Goal: Task Accomplishment & Management: Manage account settings

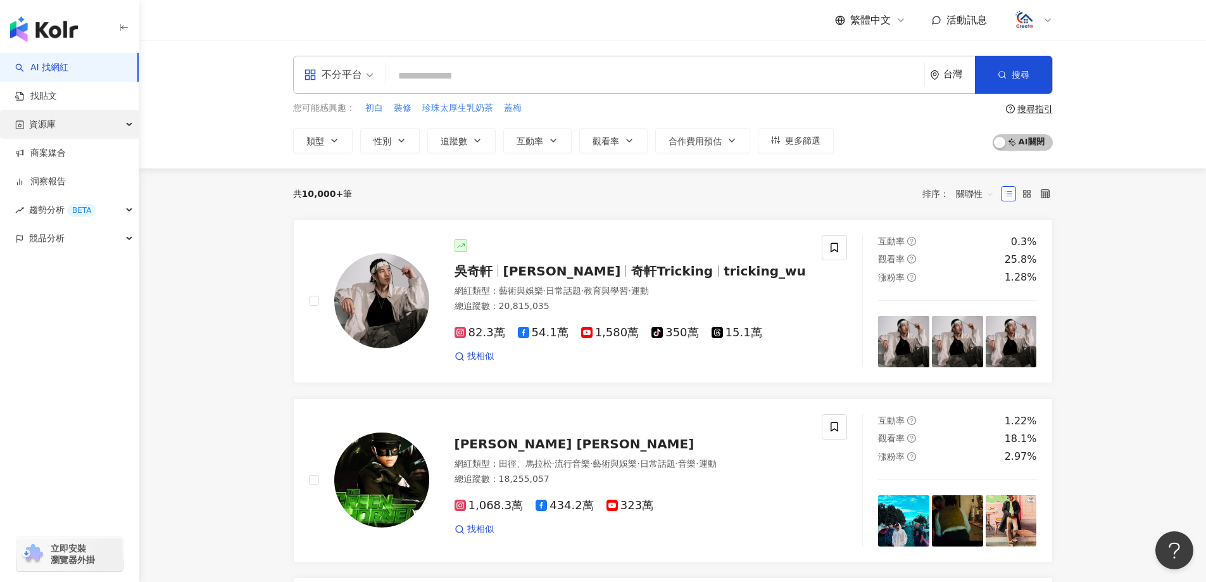
click at [106, 127] on div "資源庫" at bounding box center [69, 124] width 139 height 28
click at [65, 241] on link "商案媒合" at bounding box center [40, 238] width 51 height 13
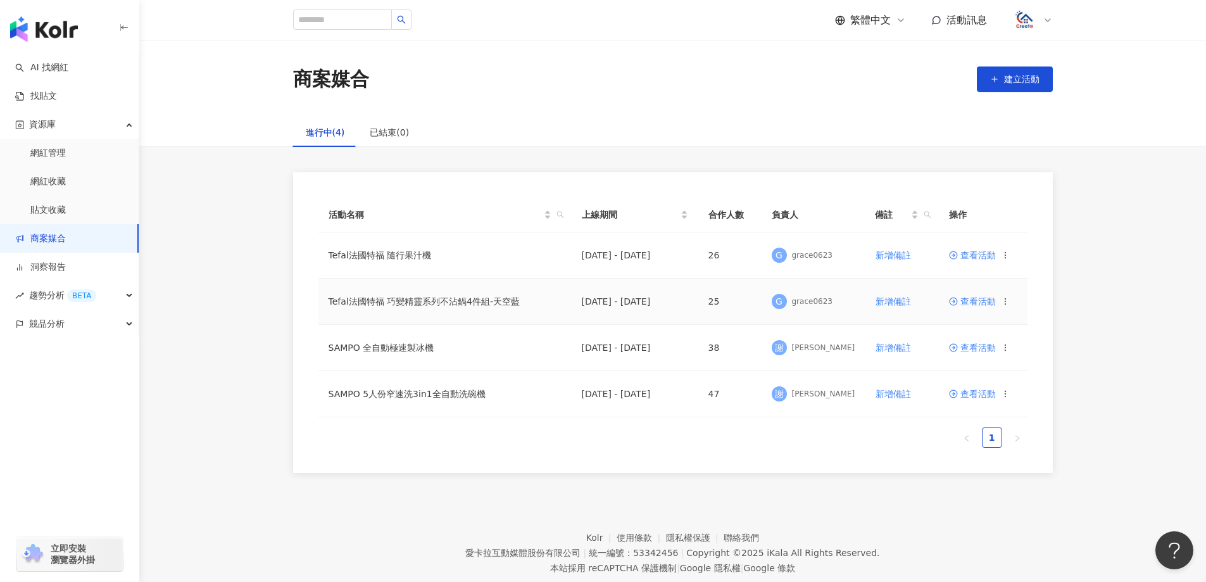
click at [983, 305] on span "查看活動" at bounding box center [972, 301] width 47 height 9
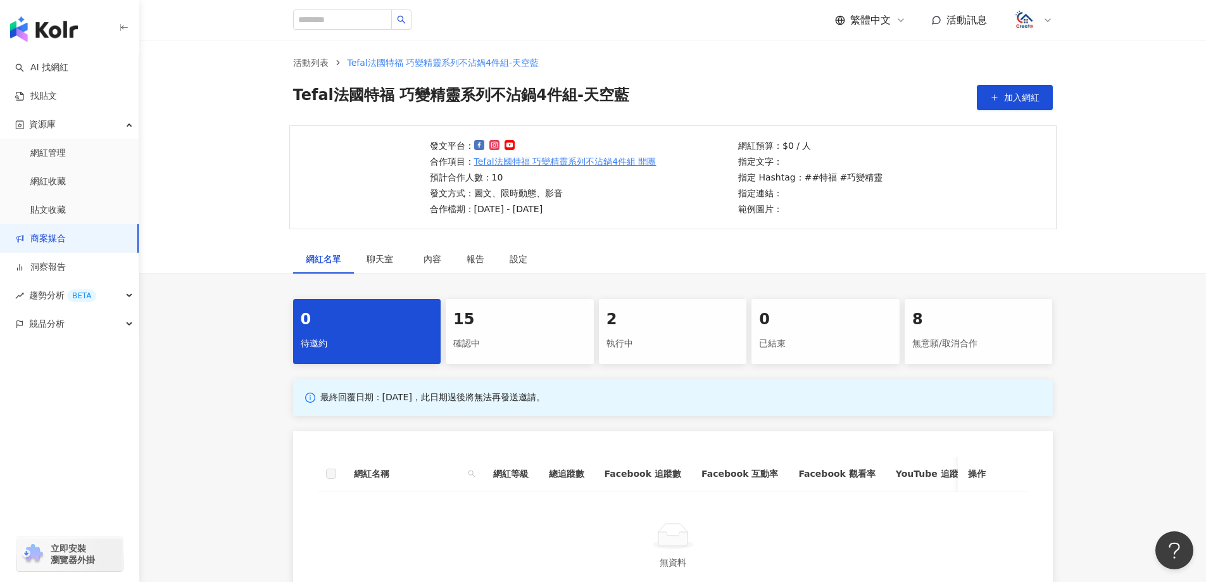
scroll to position [190, 0]
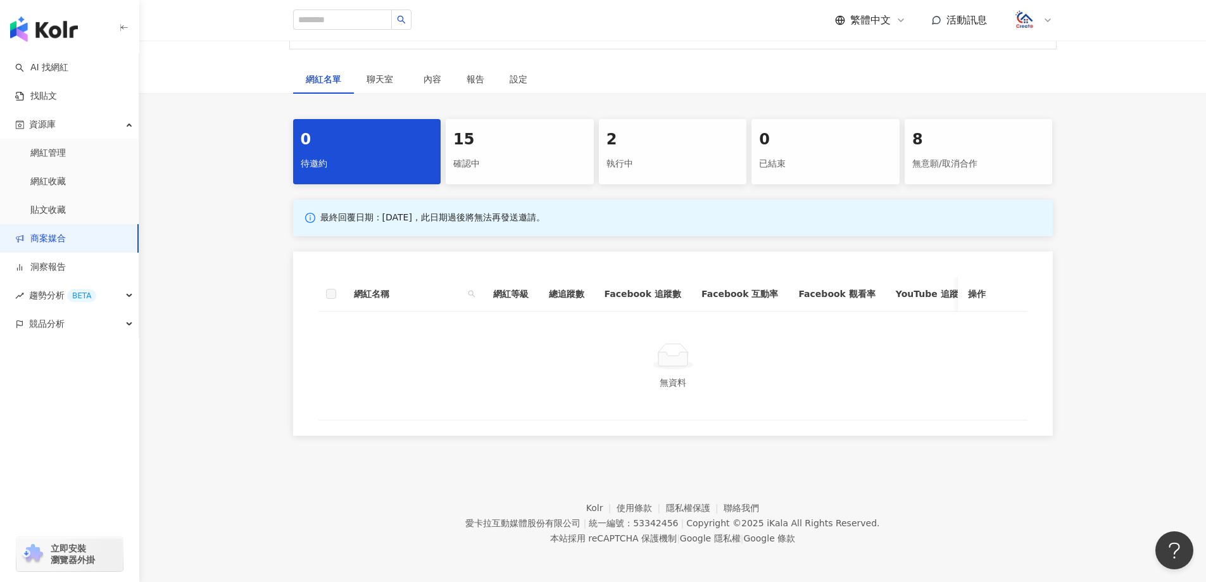
click at [530, 166] on div "確認中" at bounding box center [519, 164] width 133 height 22
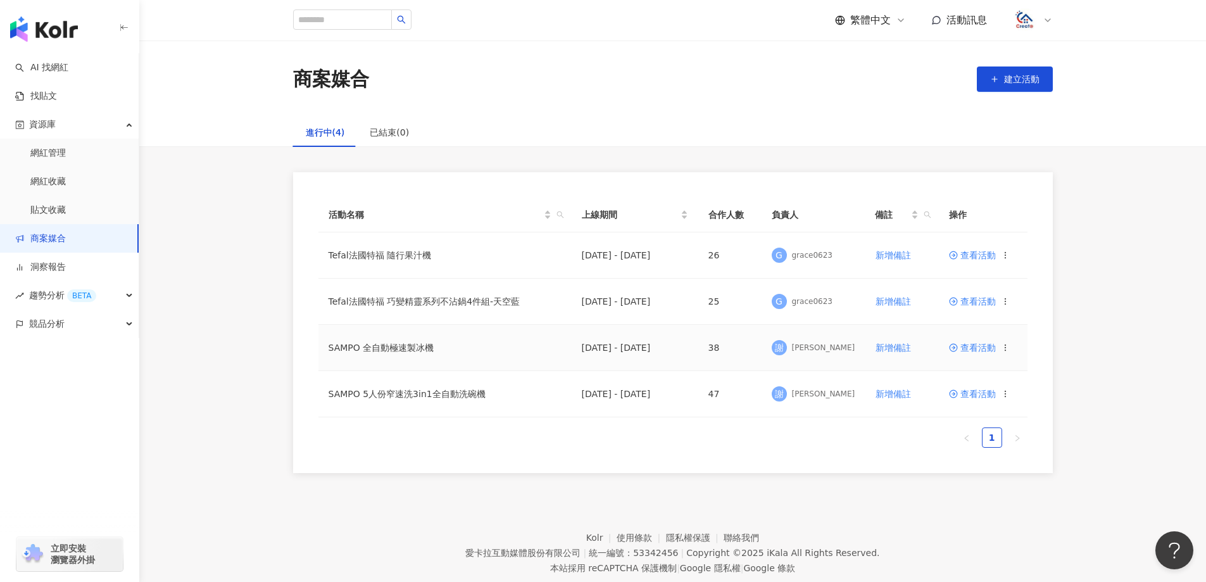
click at [983, 349] on span "查看活動" at bounding box center [972, 347] width 47 height 9
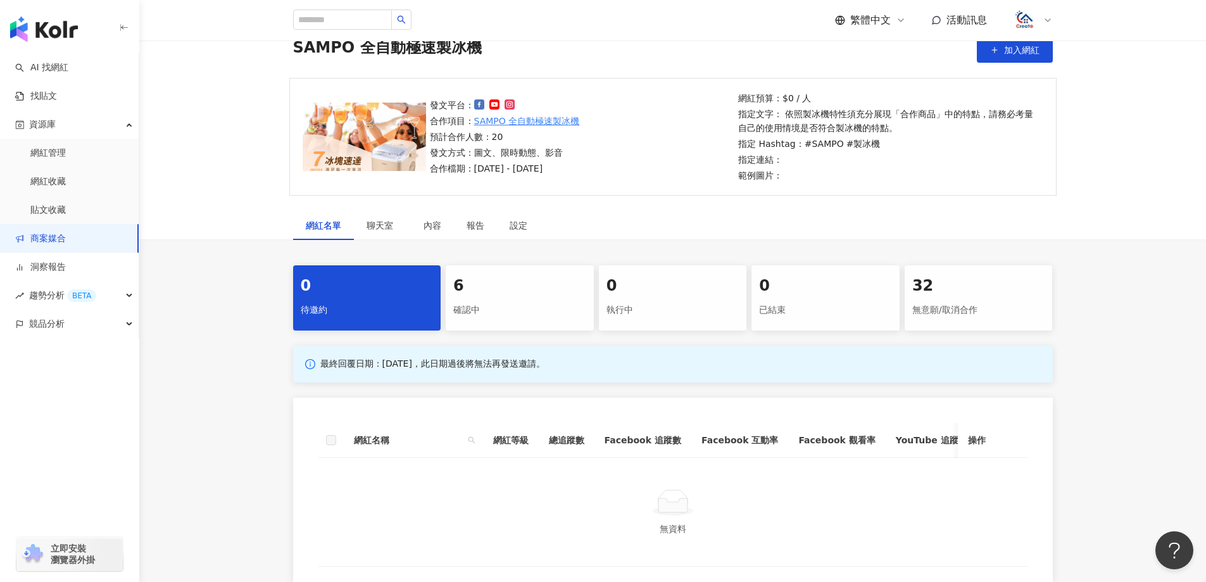
scroll to position [63, 0]
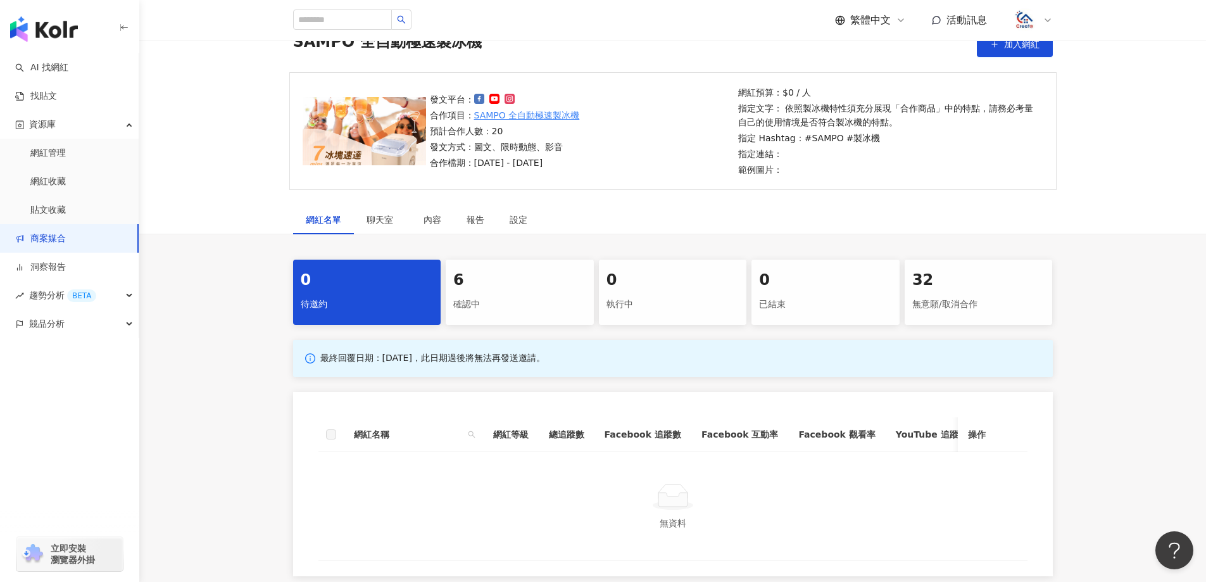
click at [513, 295] on div "確認中" at bounding box center [519, 305] width 133 height 22
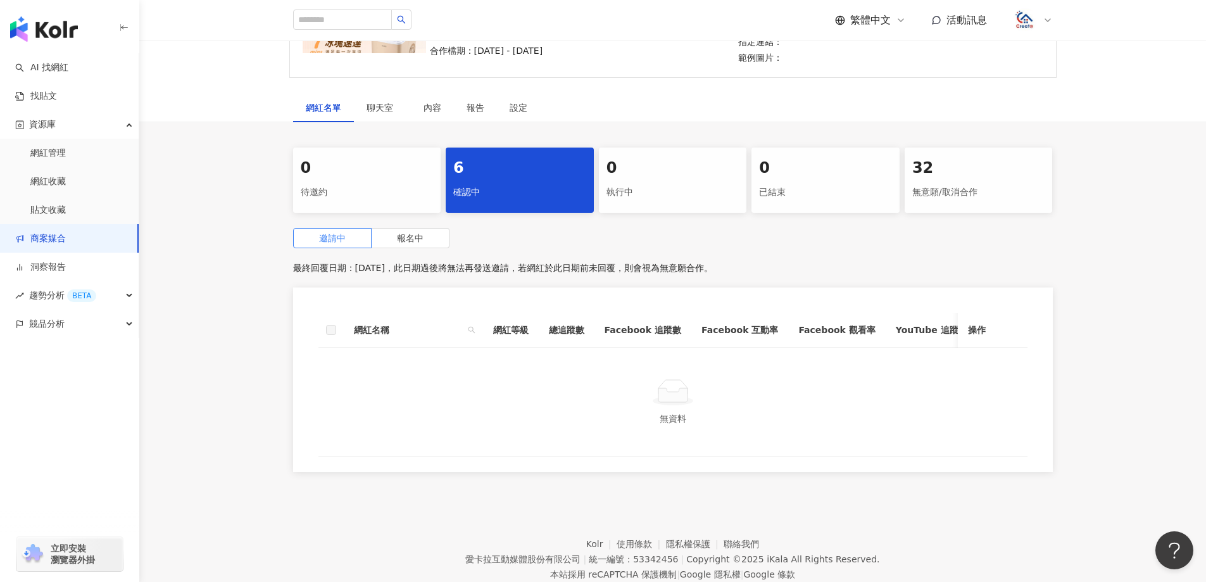
scroll to position [190, 0]
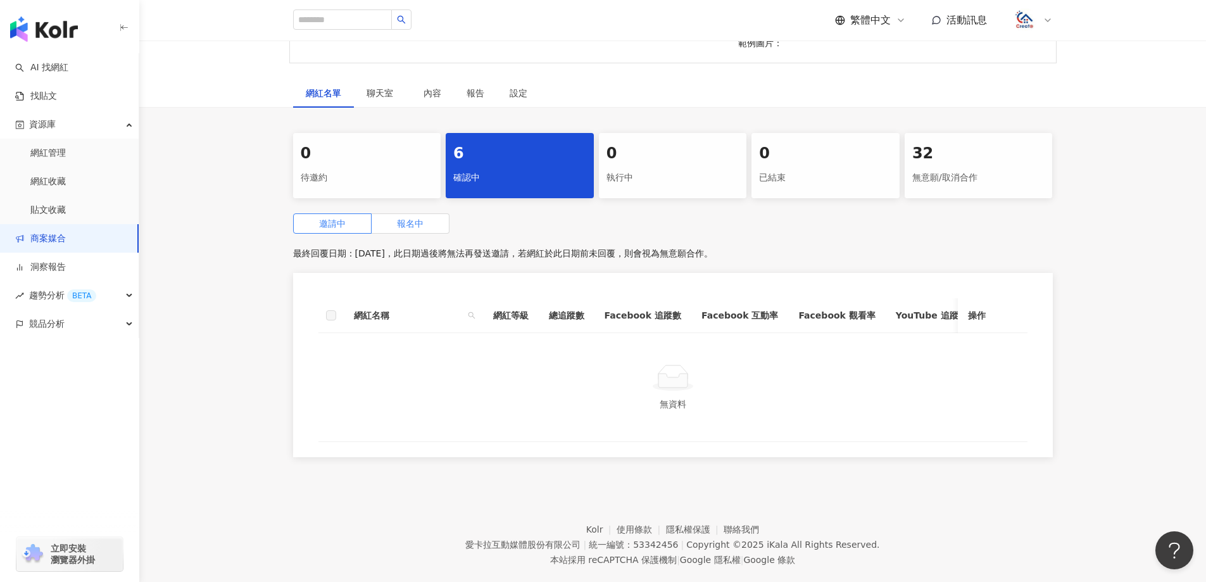
click at [421, 221] on span "報名中" at bounding box center [410, 223] width 27 height 10
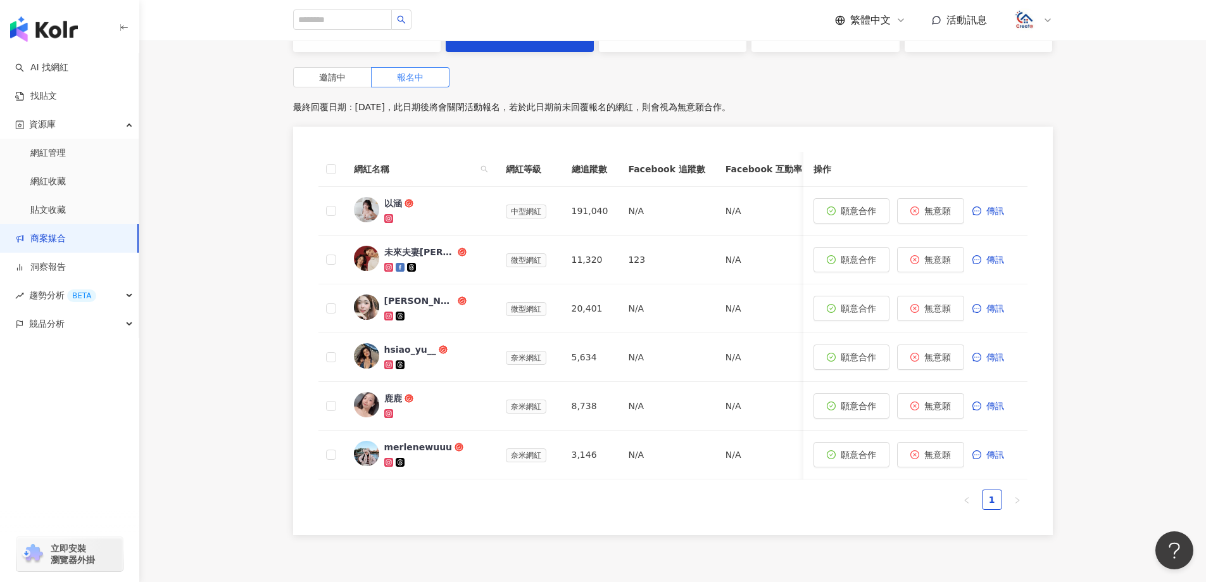
scroll to position [380, 0]
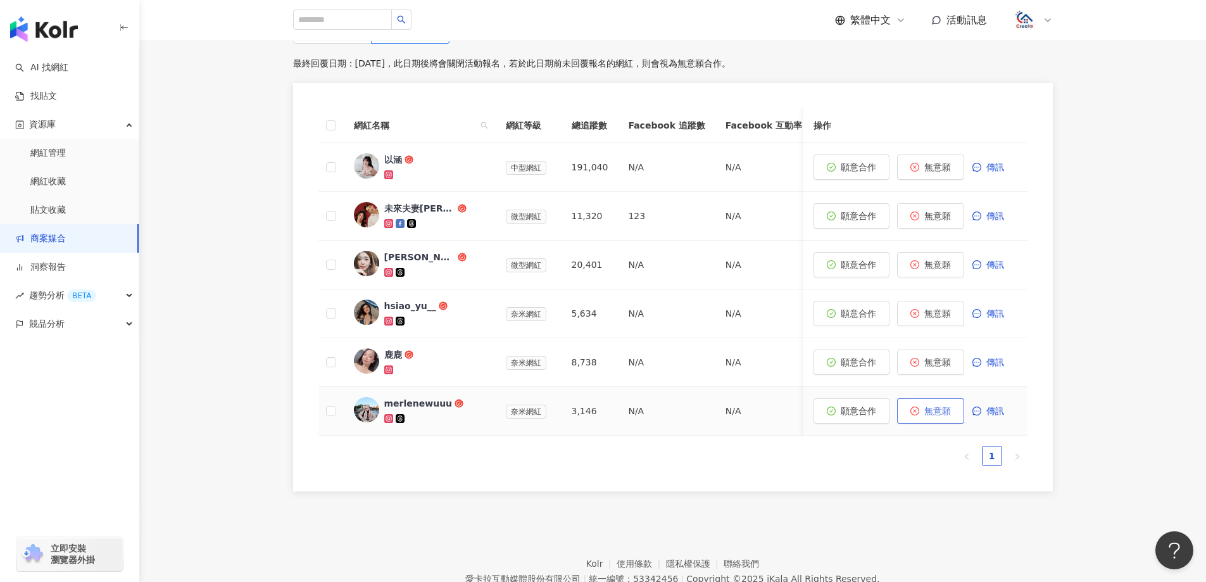
click at [943, 418] on button "無意願" at bounding box center [930, 410] width 67 height 25
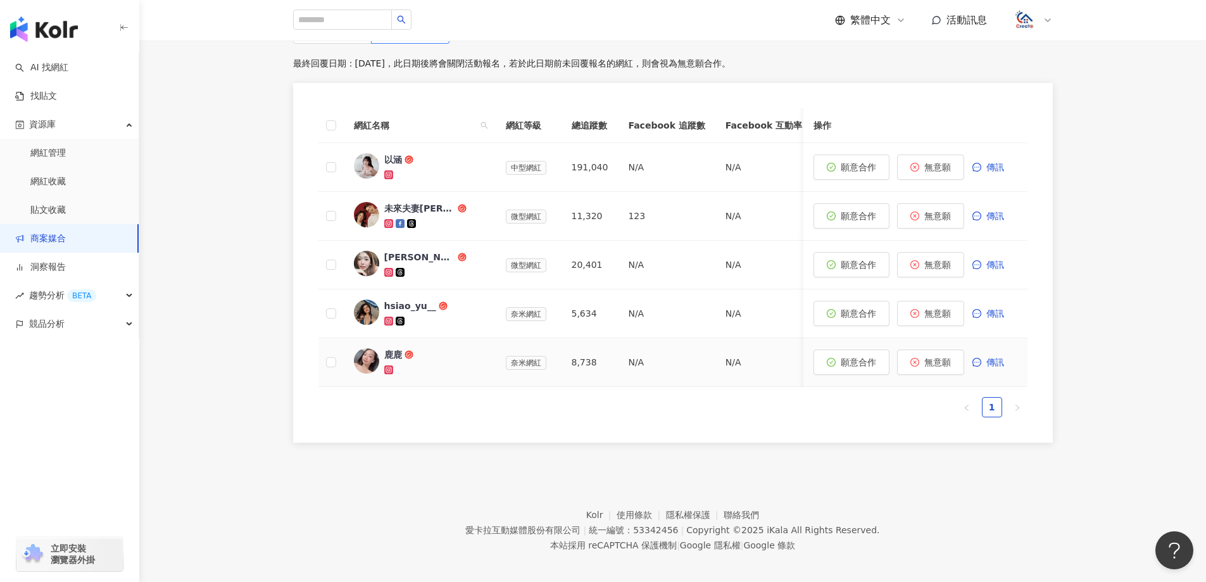
click at [391, 371] on icon at bounding box center [388, 369] width 7 height 7
click at [930, 367] on span "無意願" at bounding box center [937, 362] width 27 height 10
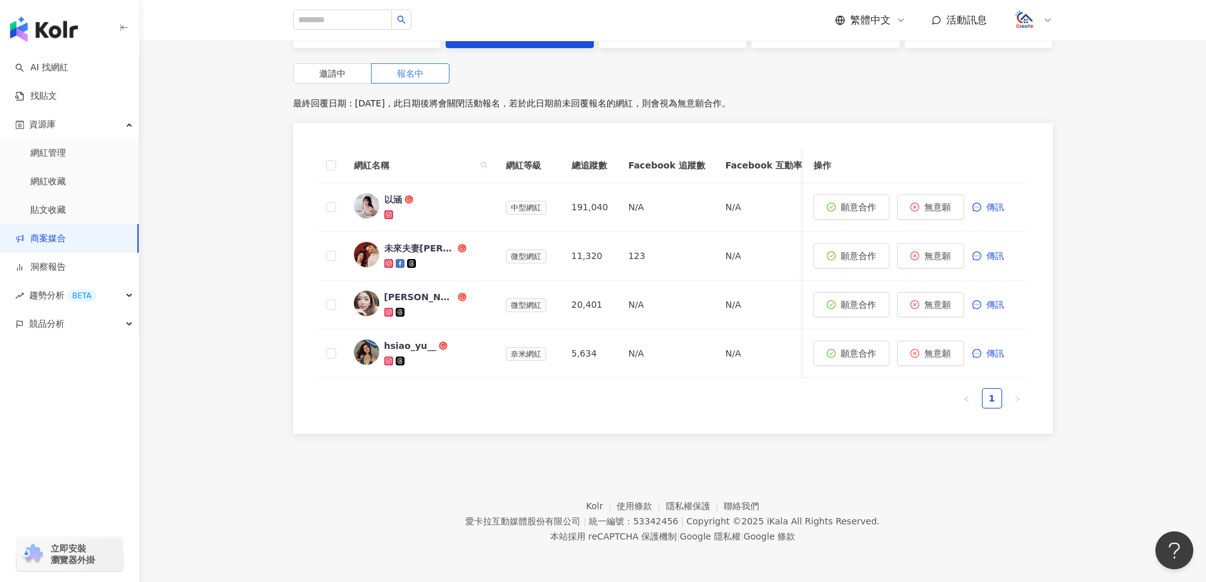
scroll to position [349, 0]
click at [387, 356] on icon at bounding box center [388, 360] width 9 height 9
click at [939, 350] on button "無意願" at bounding box center [930, 352] width 67 height 25
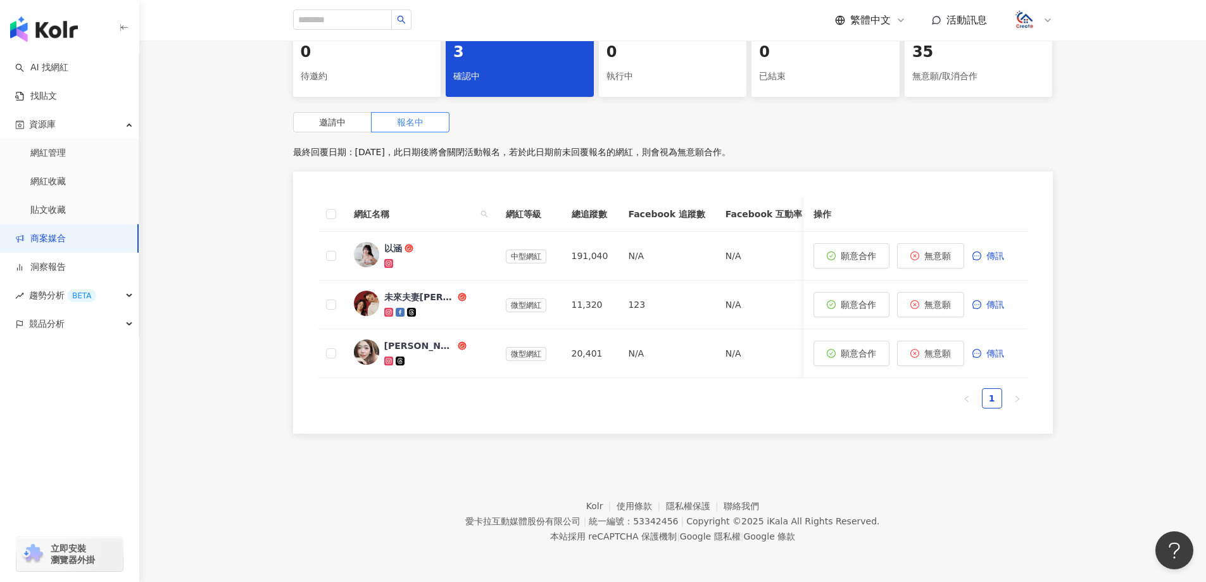
scroll to position [301, 0]
click at [391, 358] on icon at bounding box center [388, 361] width 7 height 7
click at [929, 348] on span "無意願" at bounding box center [937, 353] width 27 height 10
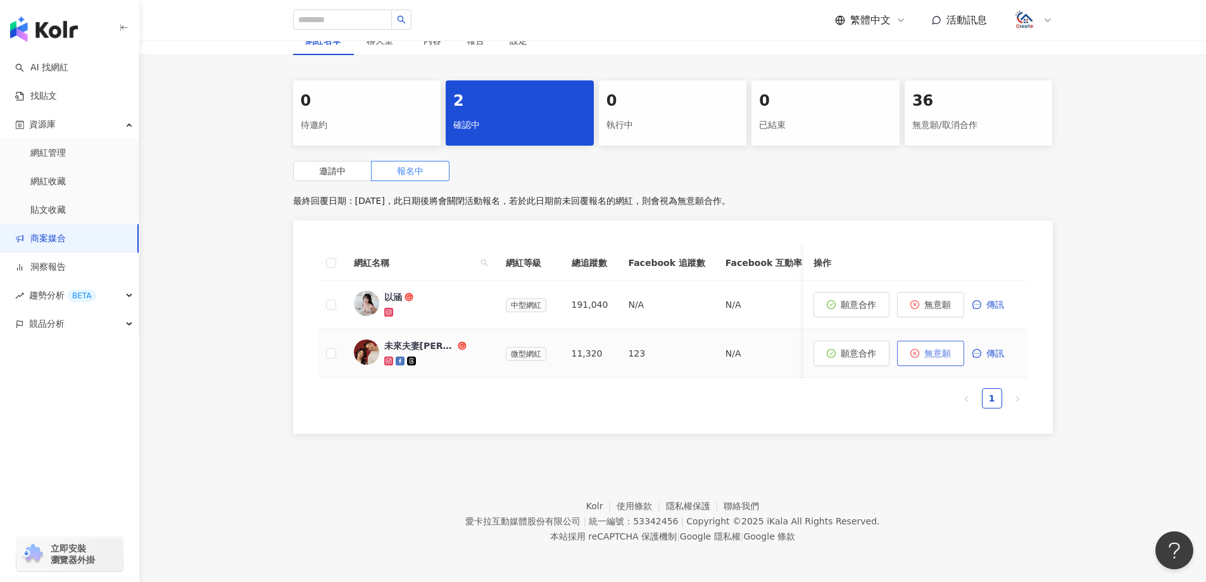
scroll to position [252, 0]
click at [384, 356] on icon at bounding box center [388, 360] width 9 height 9
click at [928, 348] on span "無意願" at bounding box center [937, 353] width 27 height 10
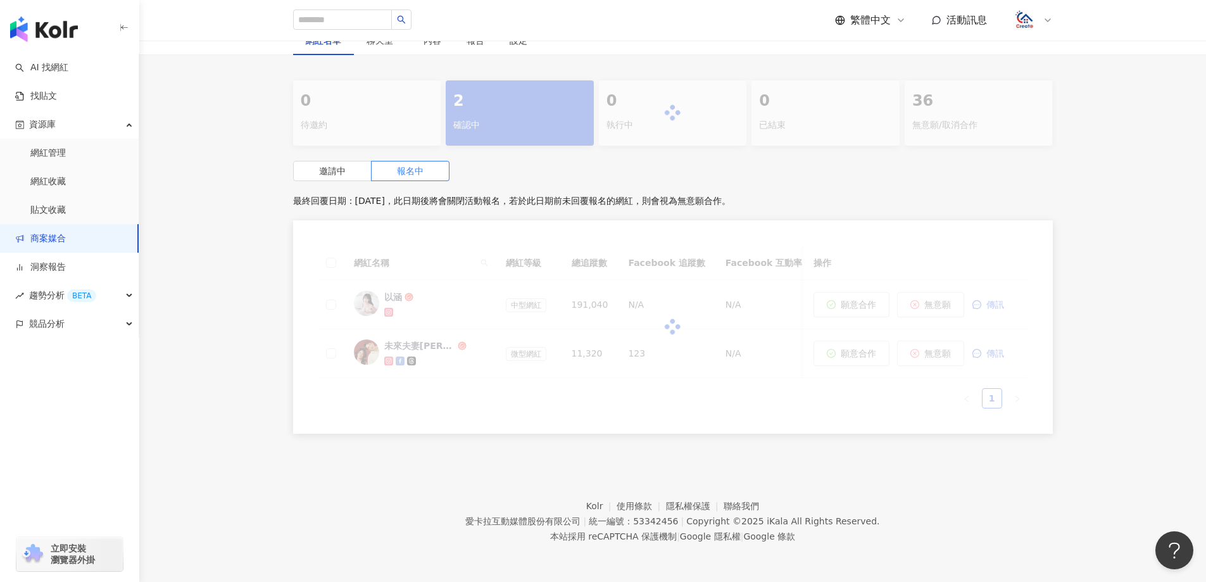
scroll to position [203, 0]
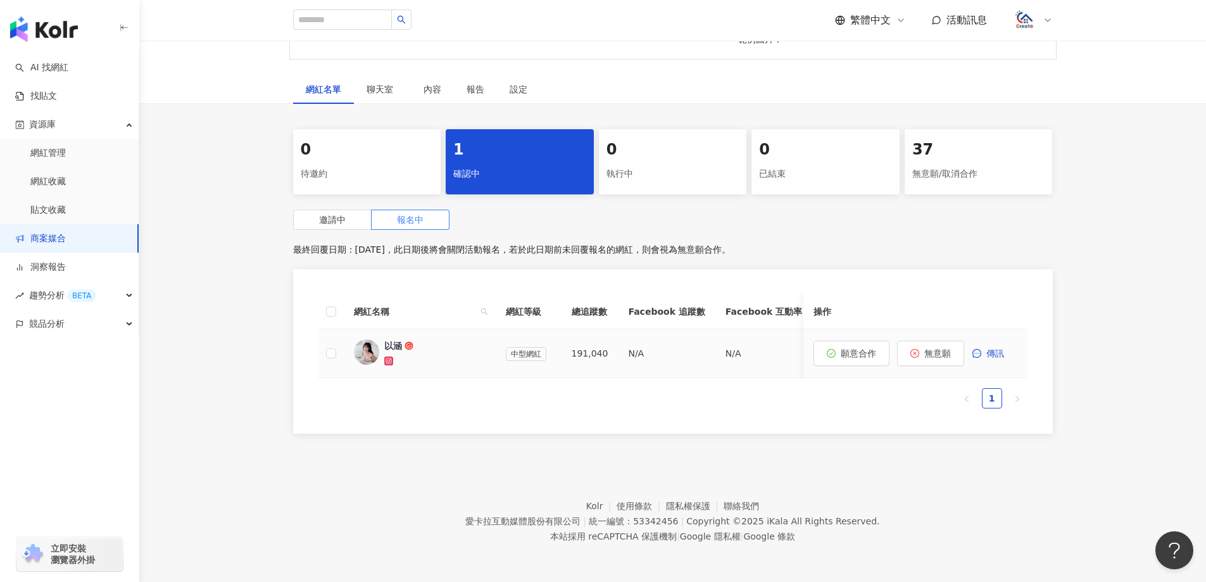
click at [392, 356] on icon at bounding box center [388, 360] width 9 height 9
click at [933, 348] on span "無意願" at bounding box center [937, 353] width 27 height 10
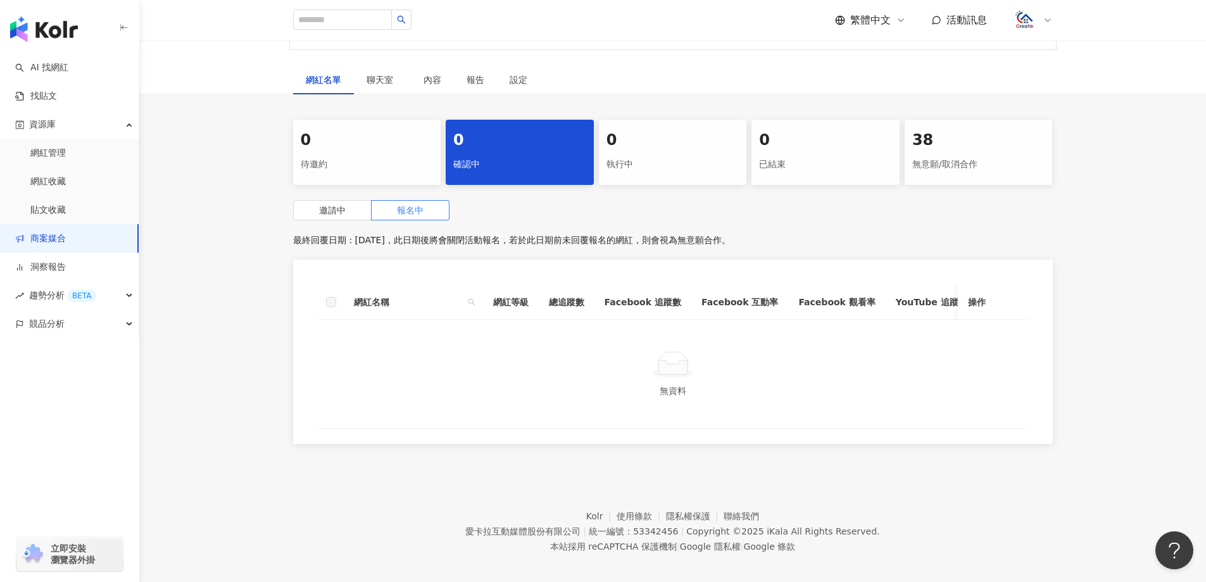
click at [54, 244] on link "商案媒合" at bounding box center [40, 238] width 51 height 13
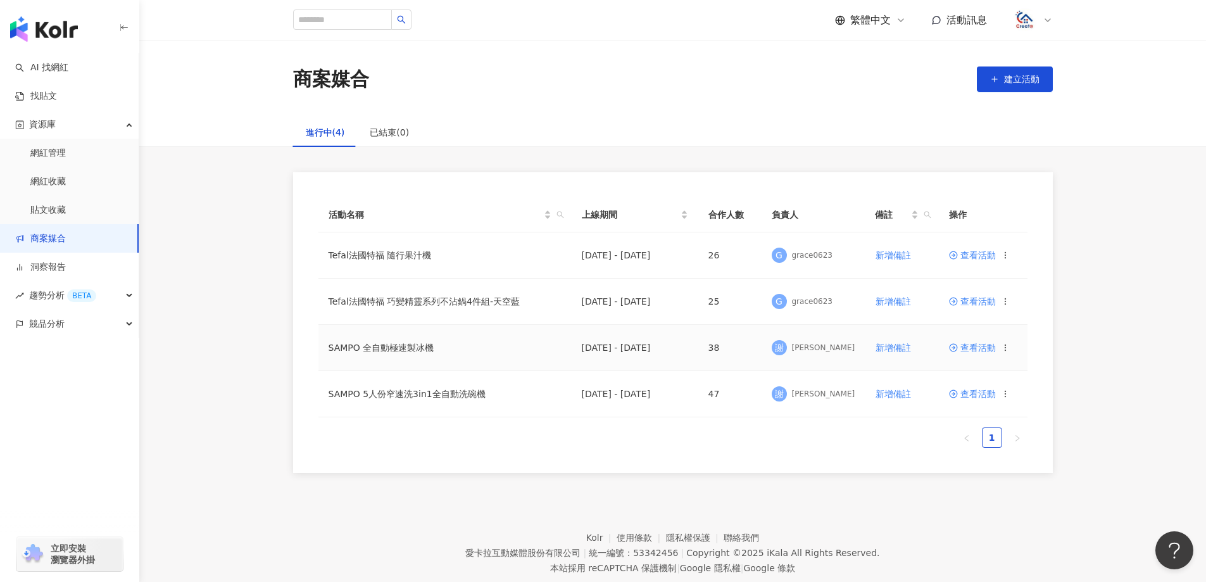
click at [988, 351] on span "查看活動" at bounding box center [972, 347] width 47 height 9
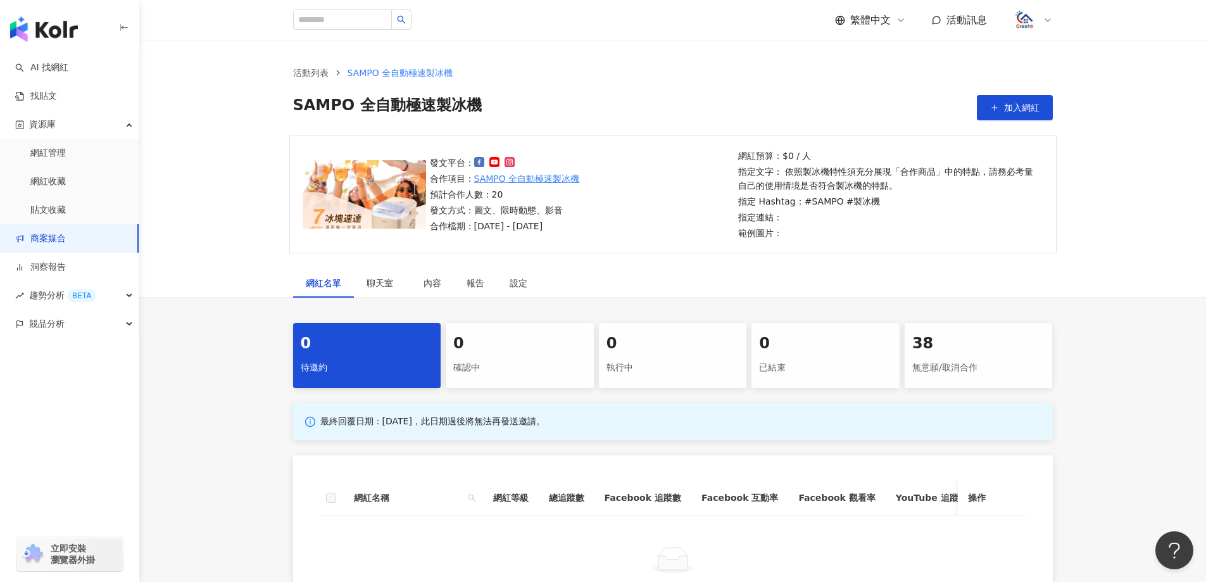
click at [65, 240] on link "商案媒合" at bounding box center [40, 238] width 51 height 13
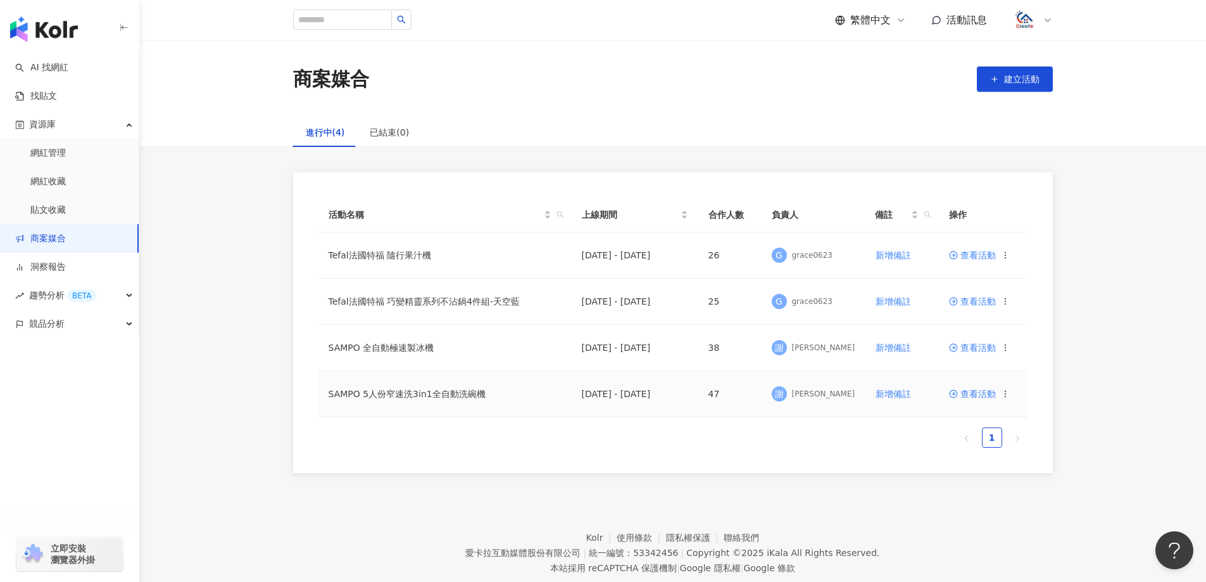
click at [982, 398] on span "查看活動" at bounding box center [972, 393] width 47 height 9
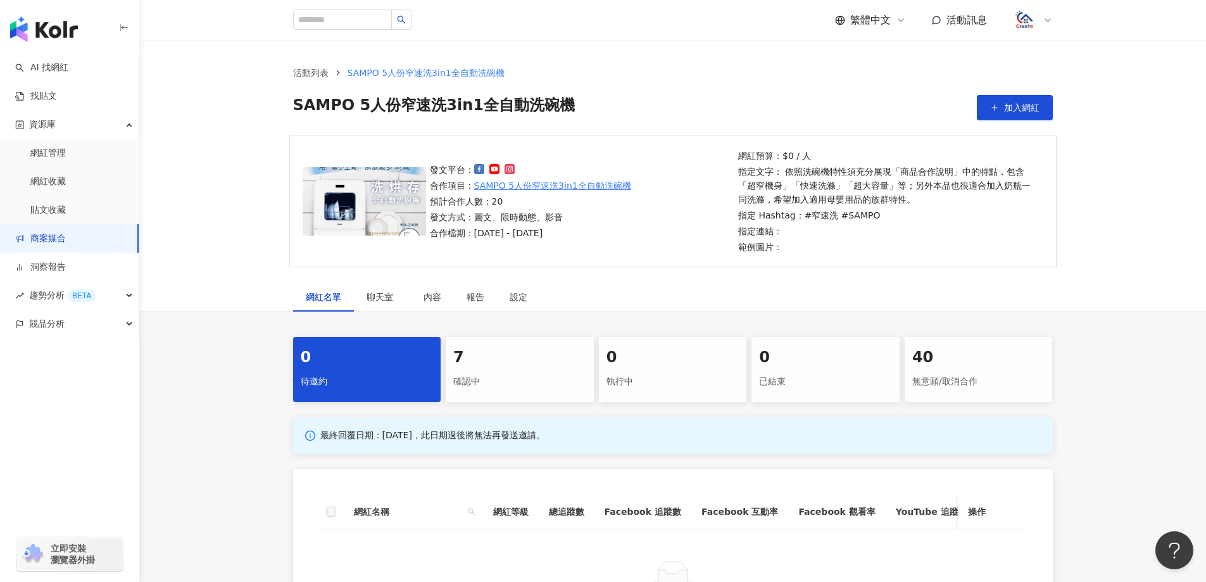
click at [511, 344] on div "7 確認中" at bounding box center [520, 369] width 148 height 65
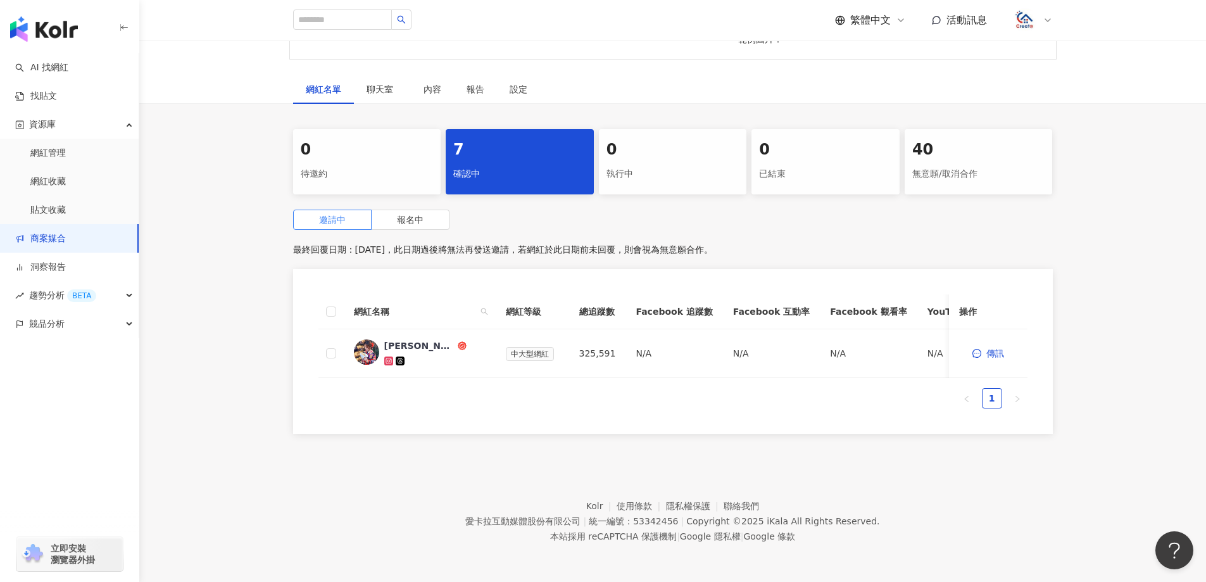
scroll to position [217, 0]
click at [425, 212] on label "報名中" at bounding box center [410, 219] width 78 height 20
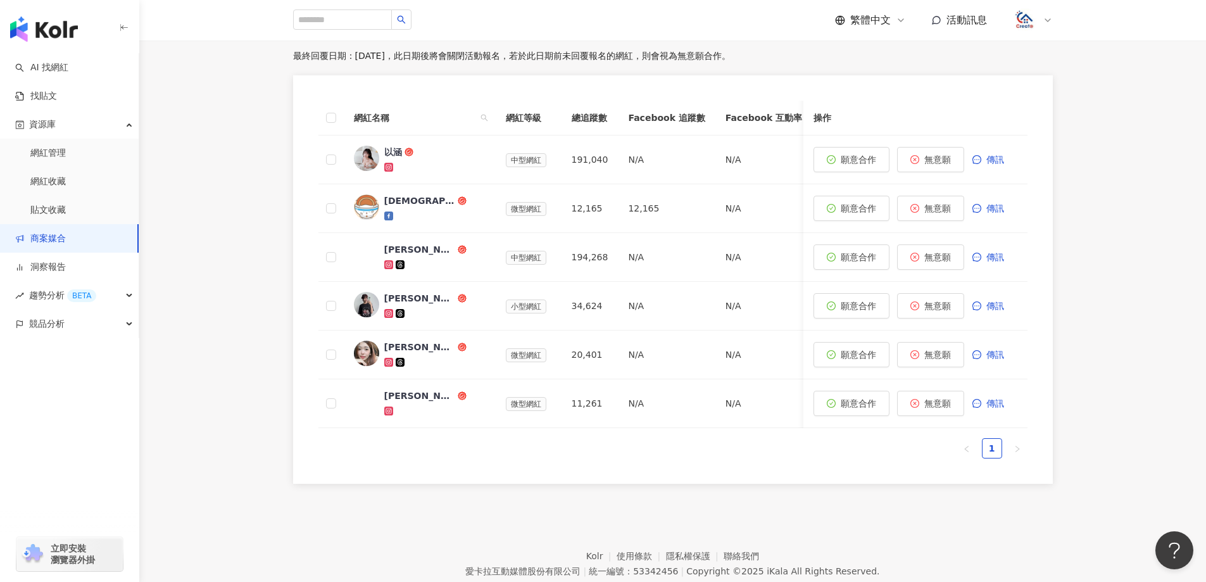
scroll to position [397, 0]
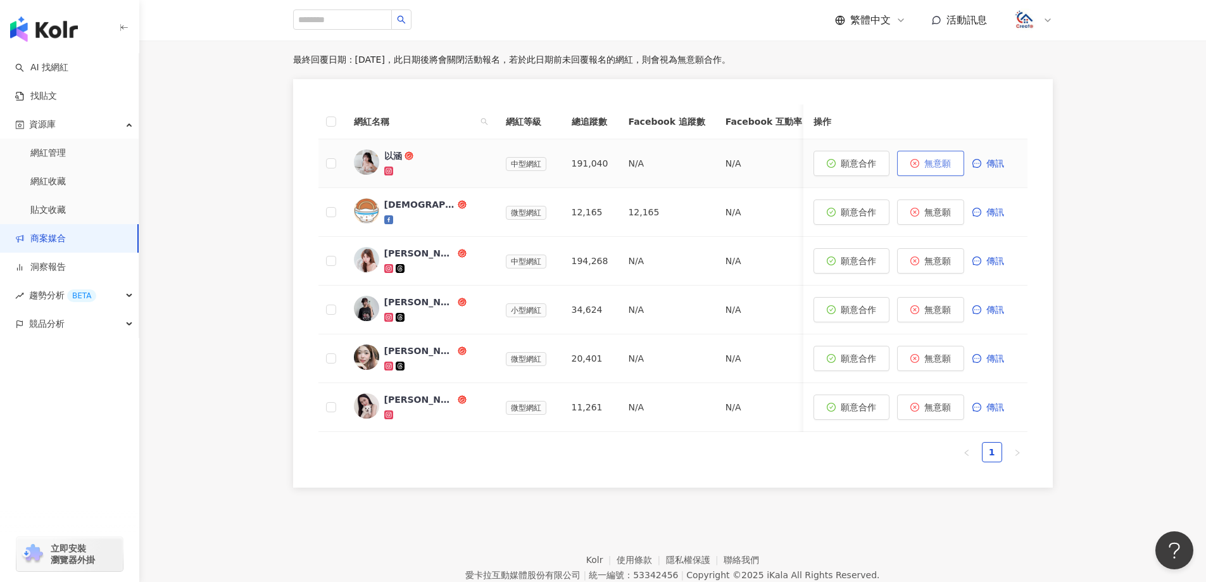
click at [938, 172] on button "無意願" at bounding box center [930, 163] width 67 height 25
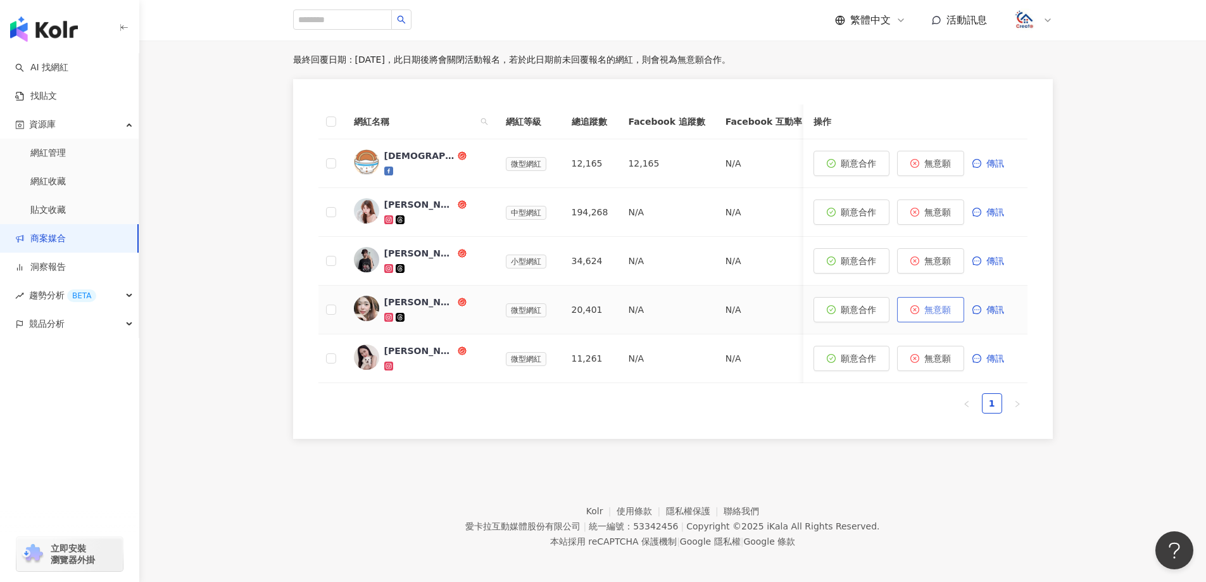
click at [945, 313] on span "無意願" at bounding box center [937, 309] width 27 height 10
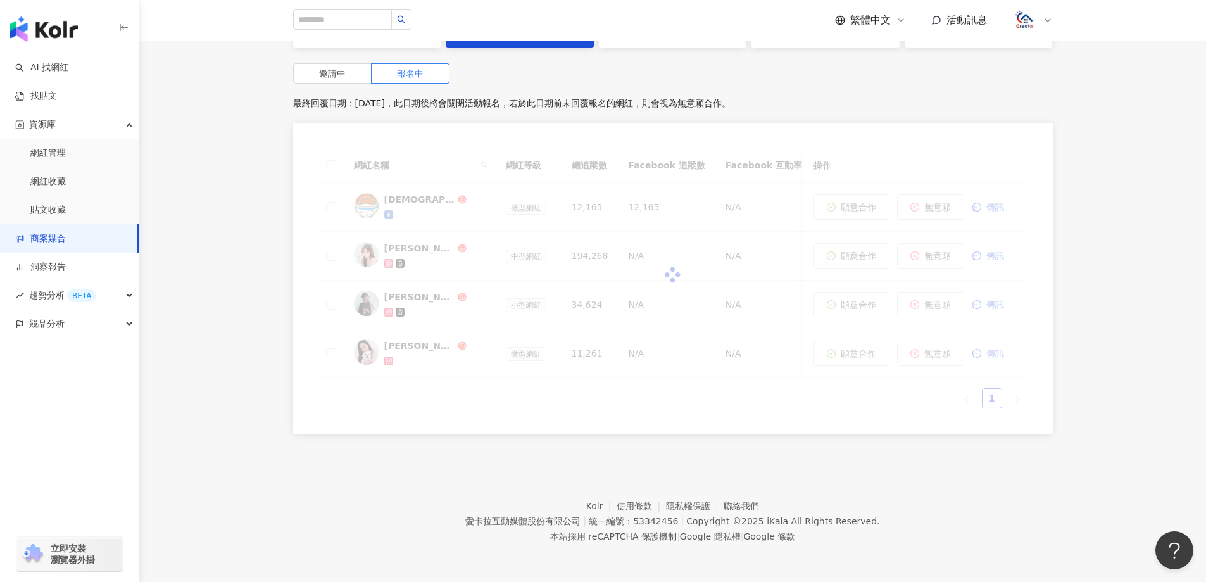
scroll to position [363, 0]
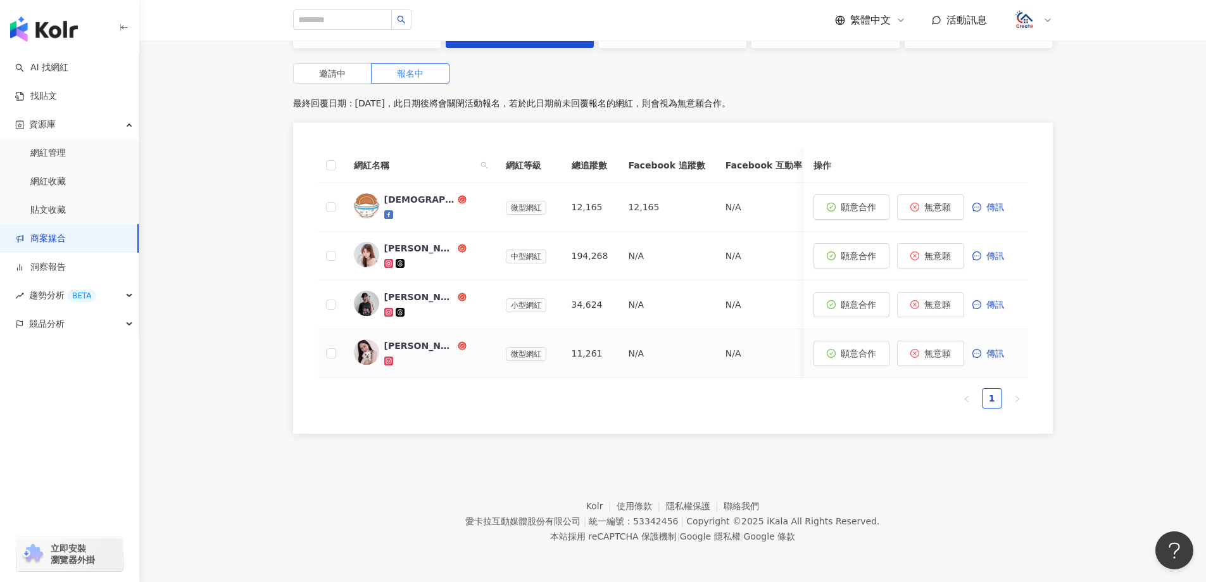
click at [404, 339] on div "[PERSON_NAME]" at bounding box center [419, 345] width 71 height 13
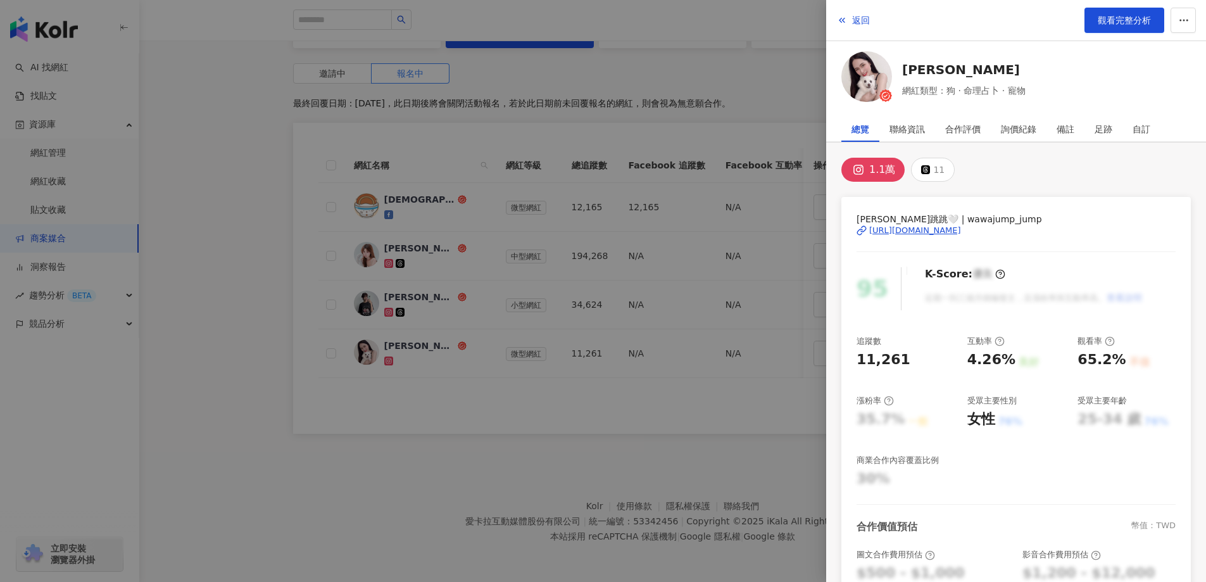
click at [961, 229] on div "[URL][DOMAIN_NAME]" at bounding box center [915, 230] width 92 height 11
click at [623, 365] on div at bounding box center [603, 291] width 1206 height 582
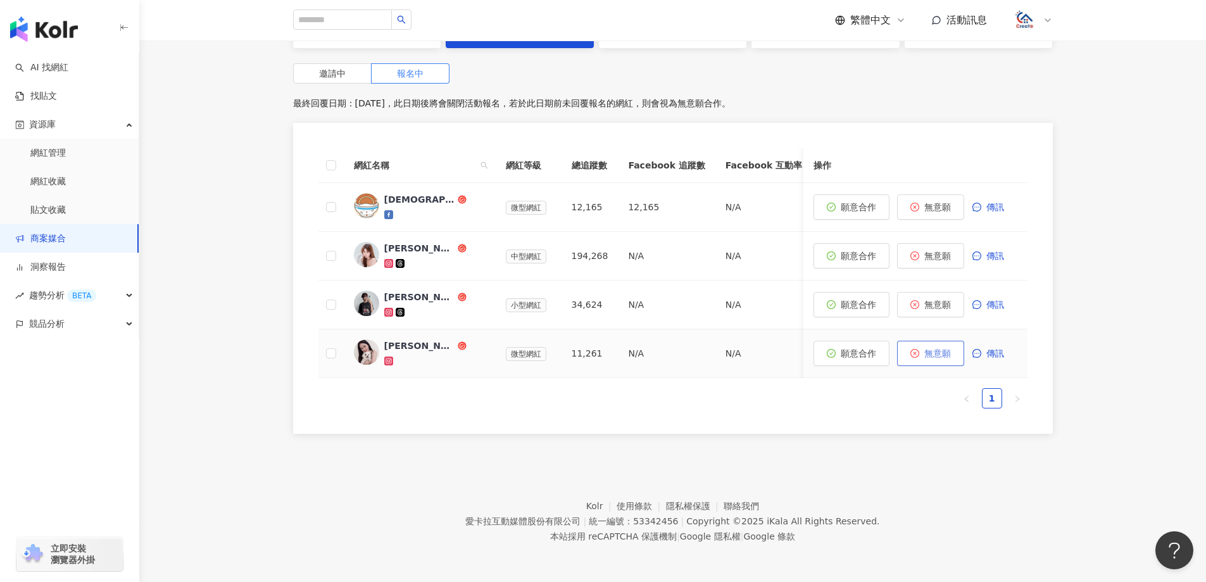
click at [924, 348] on span "無意願" at bounding box center [937, 353] width 27 height 10
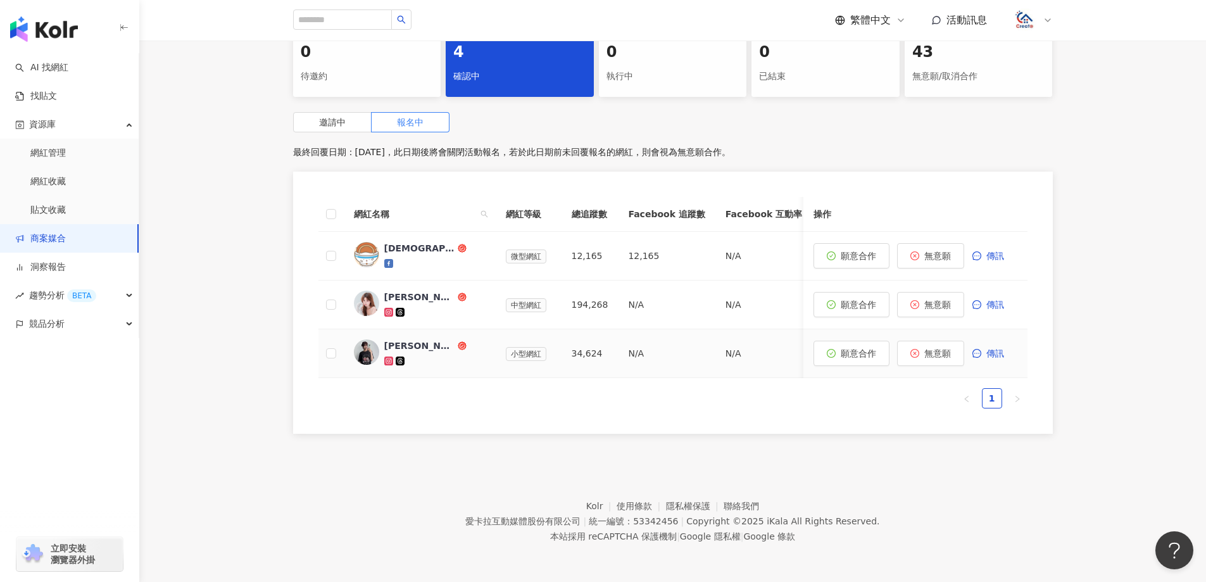
scroll to position [315, 0]
click at [387, 358] on icon at bounding box center [388, 360] width 4 height 4
click at [924, 348] on span "無意願" at bounding box center [937, 353] width 27 height 10
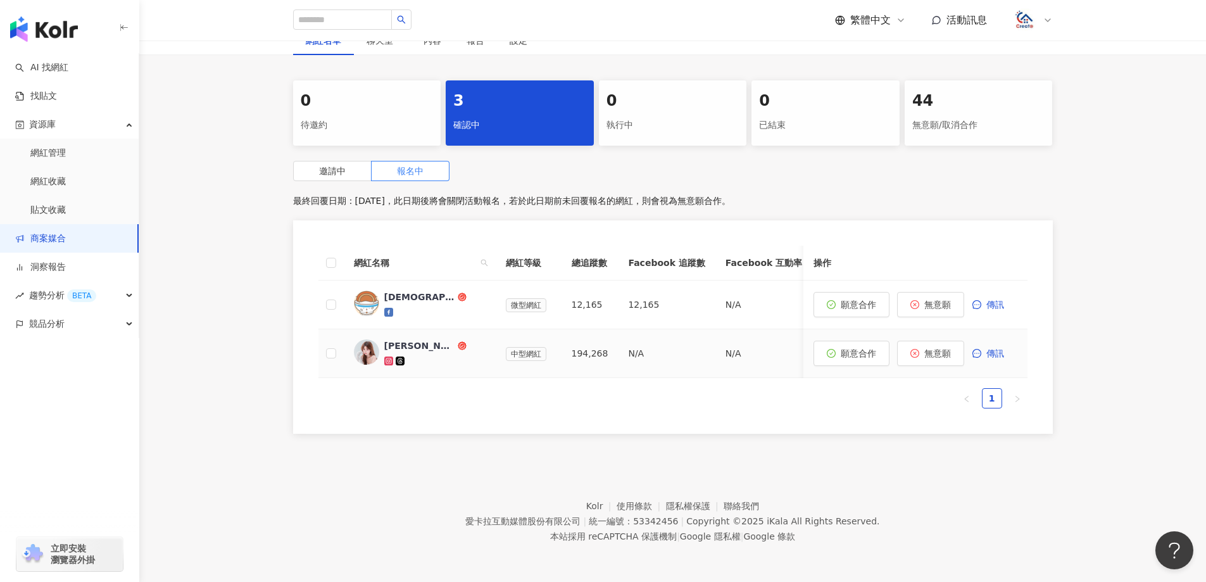
scroll to position [266, 0]
click at [388, 359] on icon at bounding box center [388, 360] width 2 height 2
click at [935, 348] on span "無意願" at bounding box center [937, 353] width 27 height 10
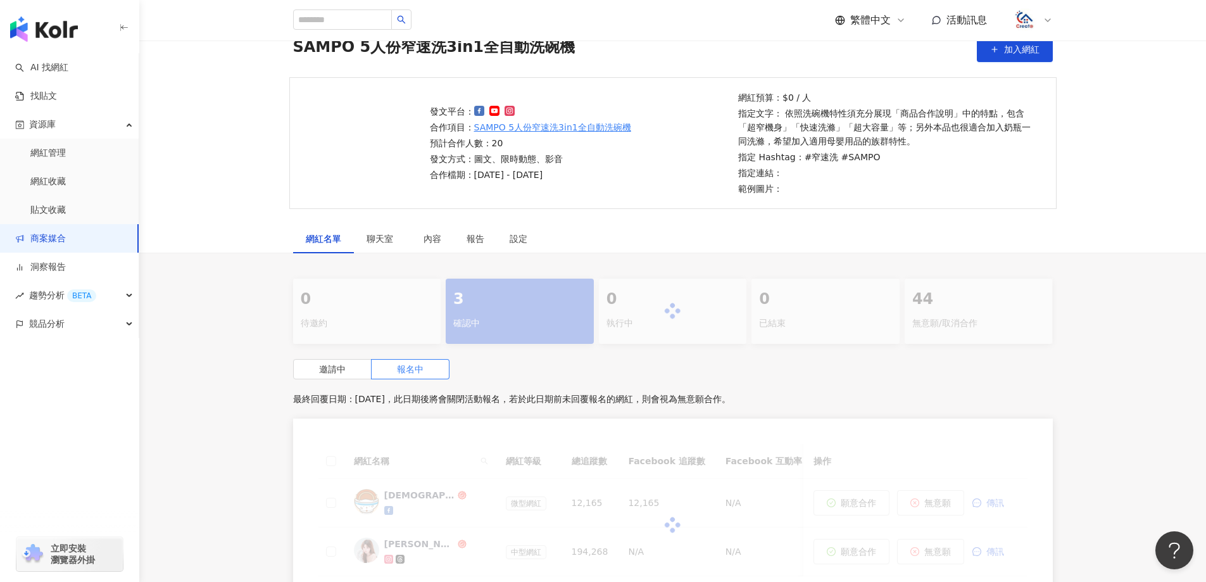
scroll to position [217, 0]
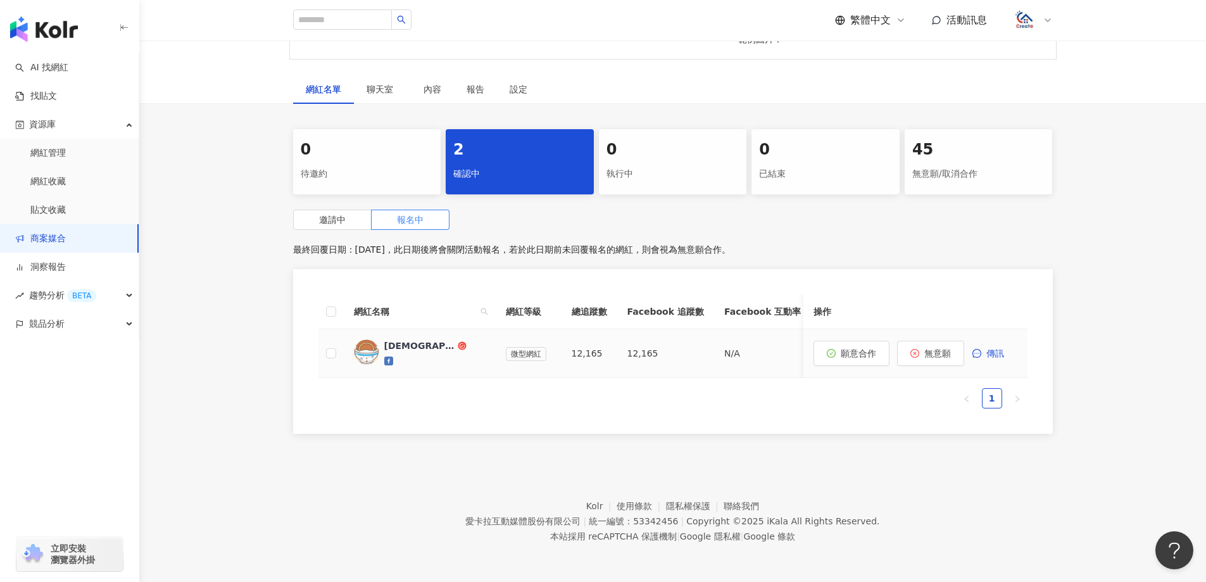
click at [394, 356] on link at bounding box center [389, 361] width 11 height 10
click at [1125, 256] on div "0 待邀約 2 確認中 0 執行中 0 已結束 45 無意願/取消合作 邀請中 報名中 最終回覆日期：[DATE]，此日期後將會關閉活動報名，若於此日期前未回…" at bounding box center [672, 285] width 1066 height 312
